Goal: Find specific page/section: Find specific page/section

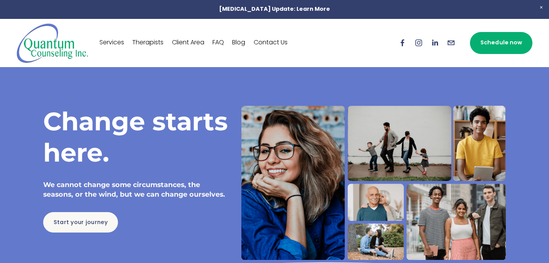
click at [120, 41] on link "Services" at bounding box center [112, 43] width 25 height 12
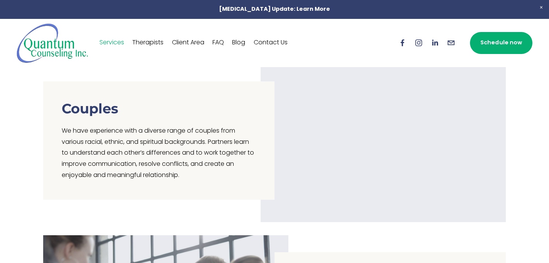
scroll to position [630, 0]
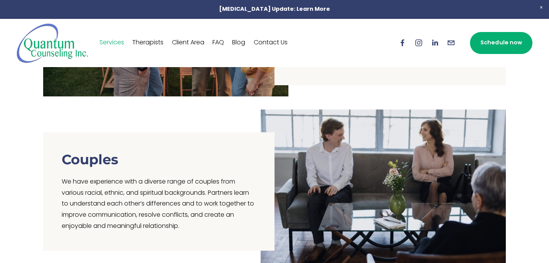
click at [153, 41] on link "Therapists" at bounding box center [147, 43] width 31 height 12
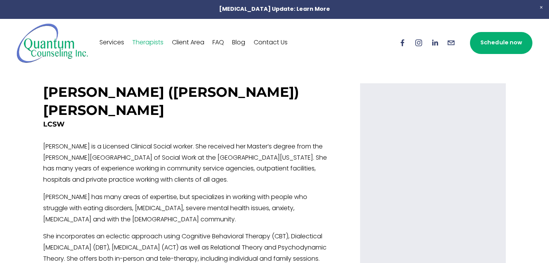
scroll to position [1188, 0]
